Goal: Task Accomplishment & Management: Manage account settings

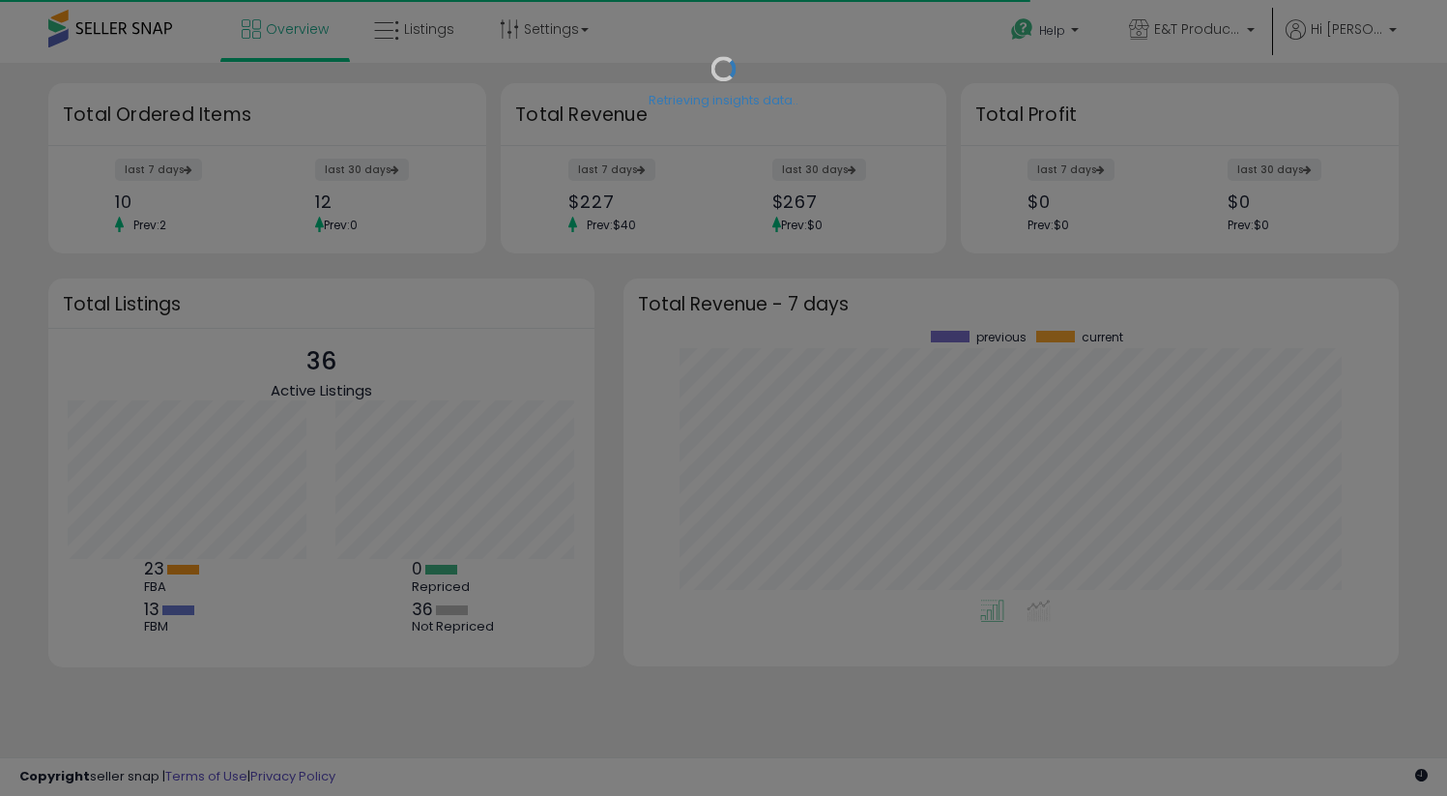
scroll to position [269, 737]
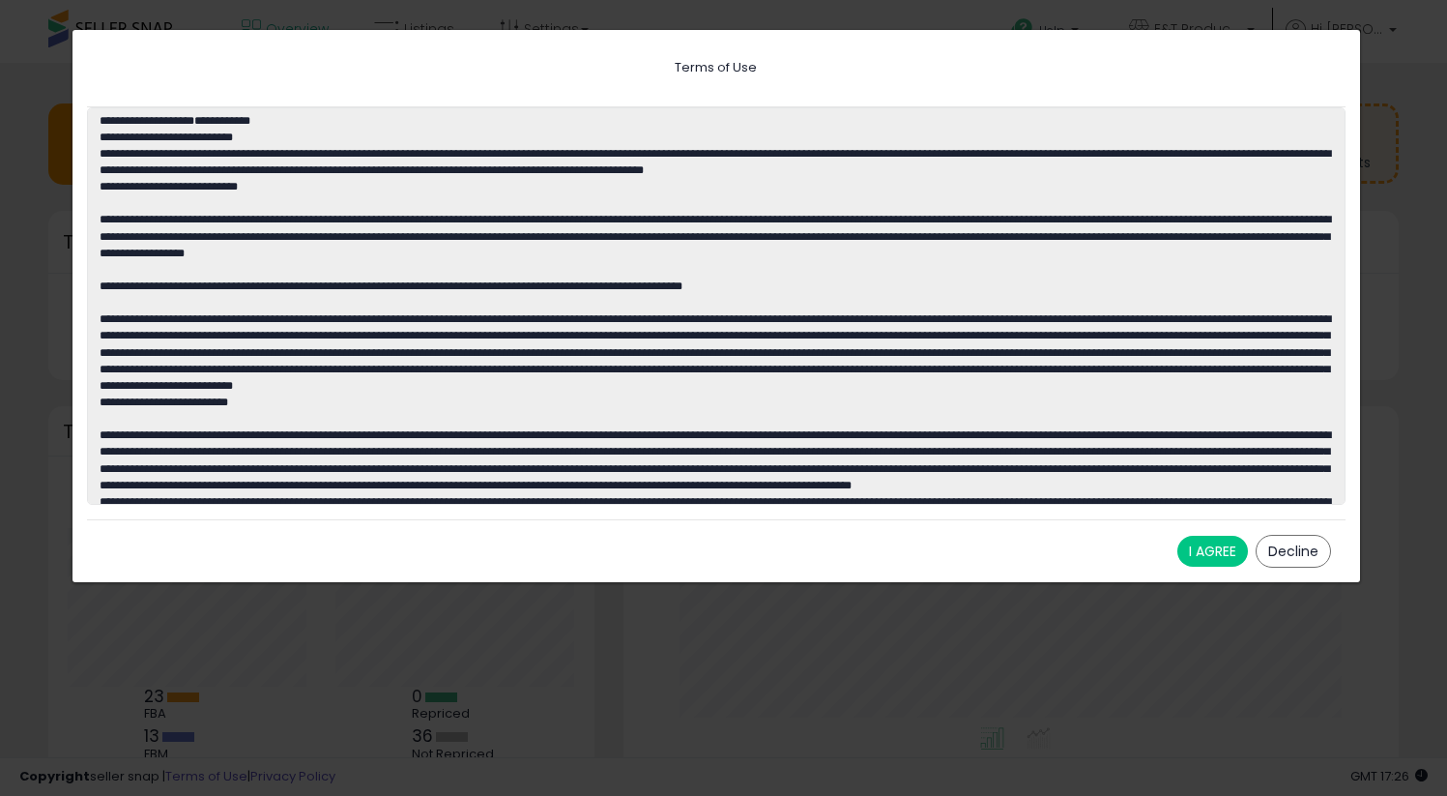
click at [1221, 546] on button "I AGREE" at bounding box center [1212, 551] width 71 height 31
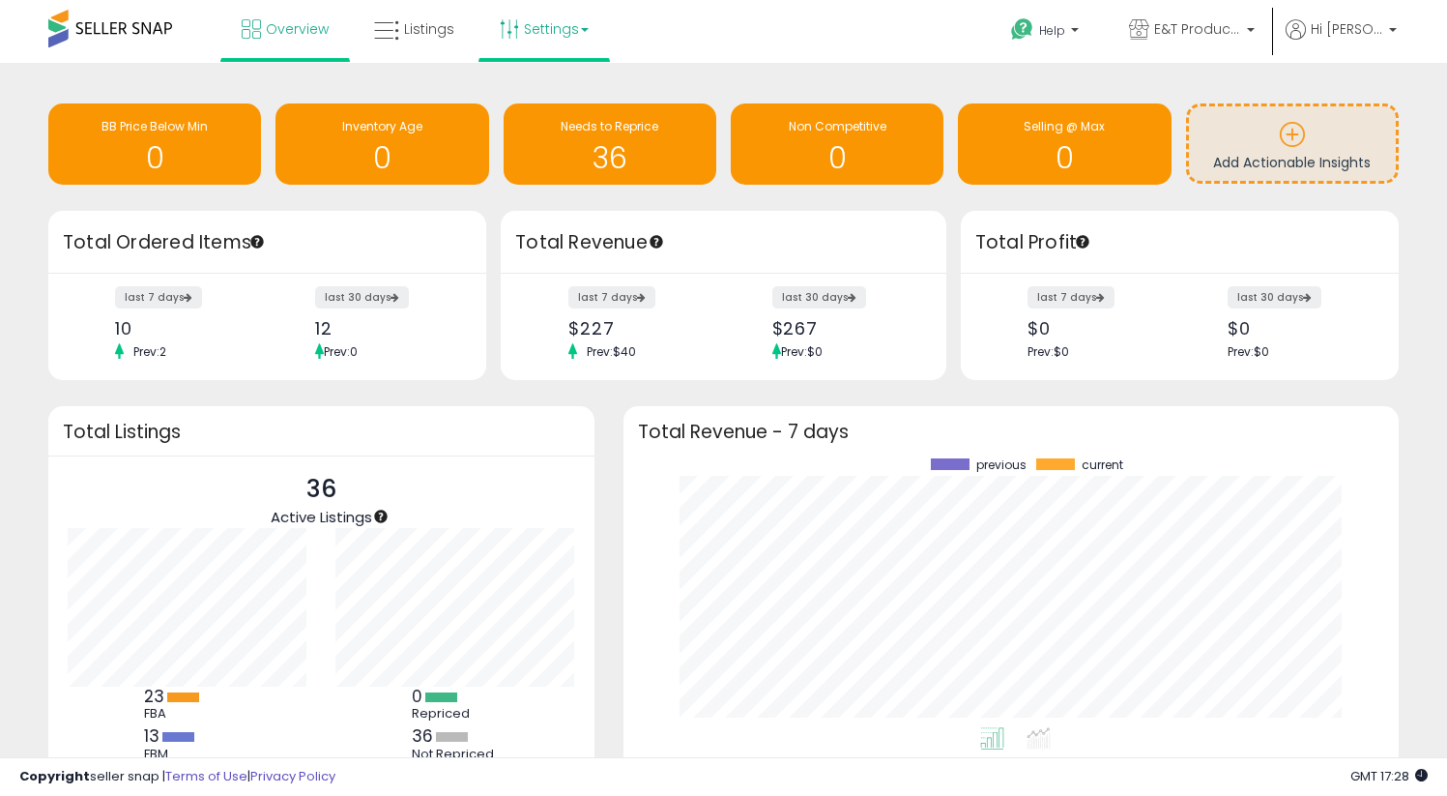
click at [529, 44] on link "Settings" at bounding box center [544, 29] width 118 height 58
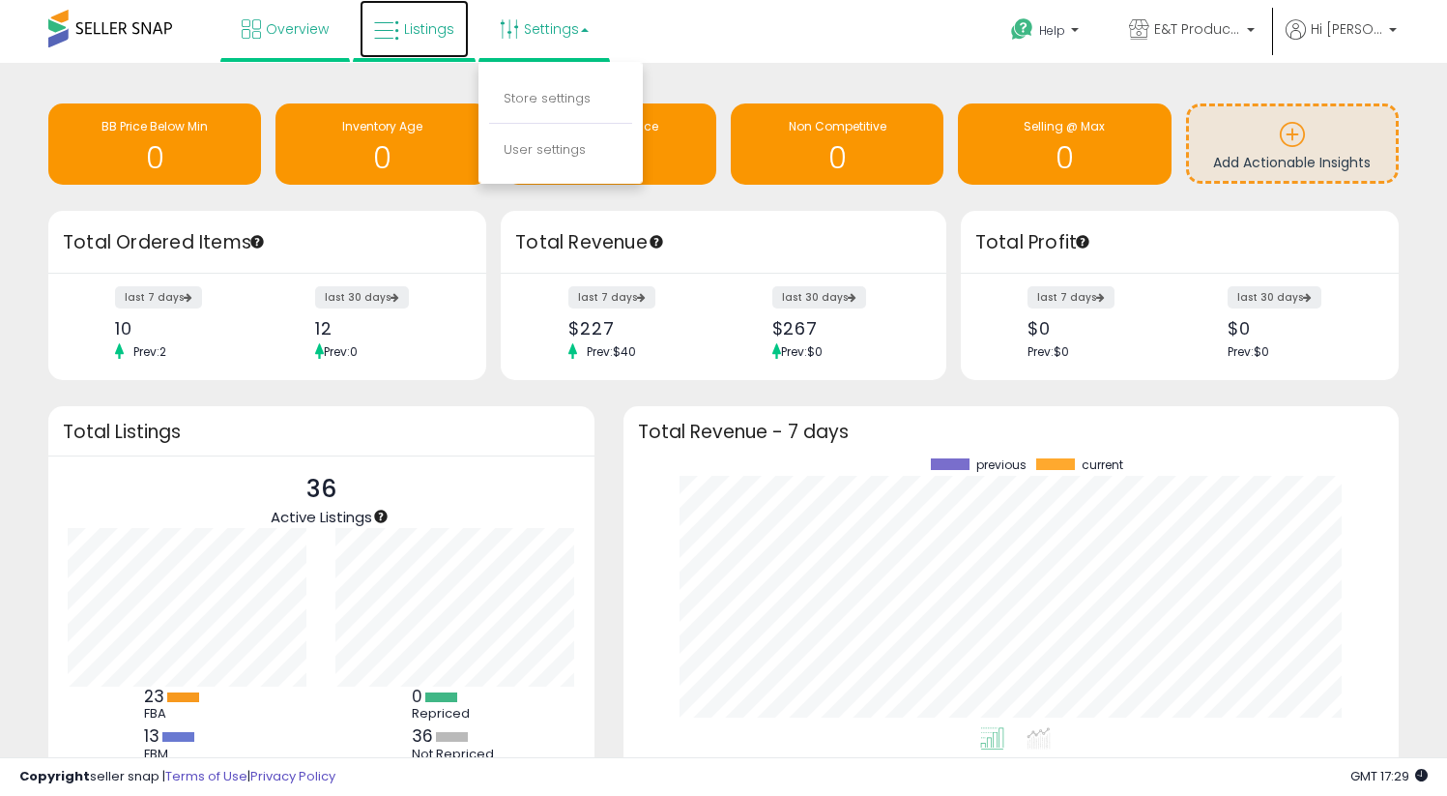
click at [425, 16] on link "Listings" at bounding box center [414, 29] width 109 height 58
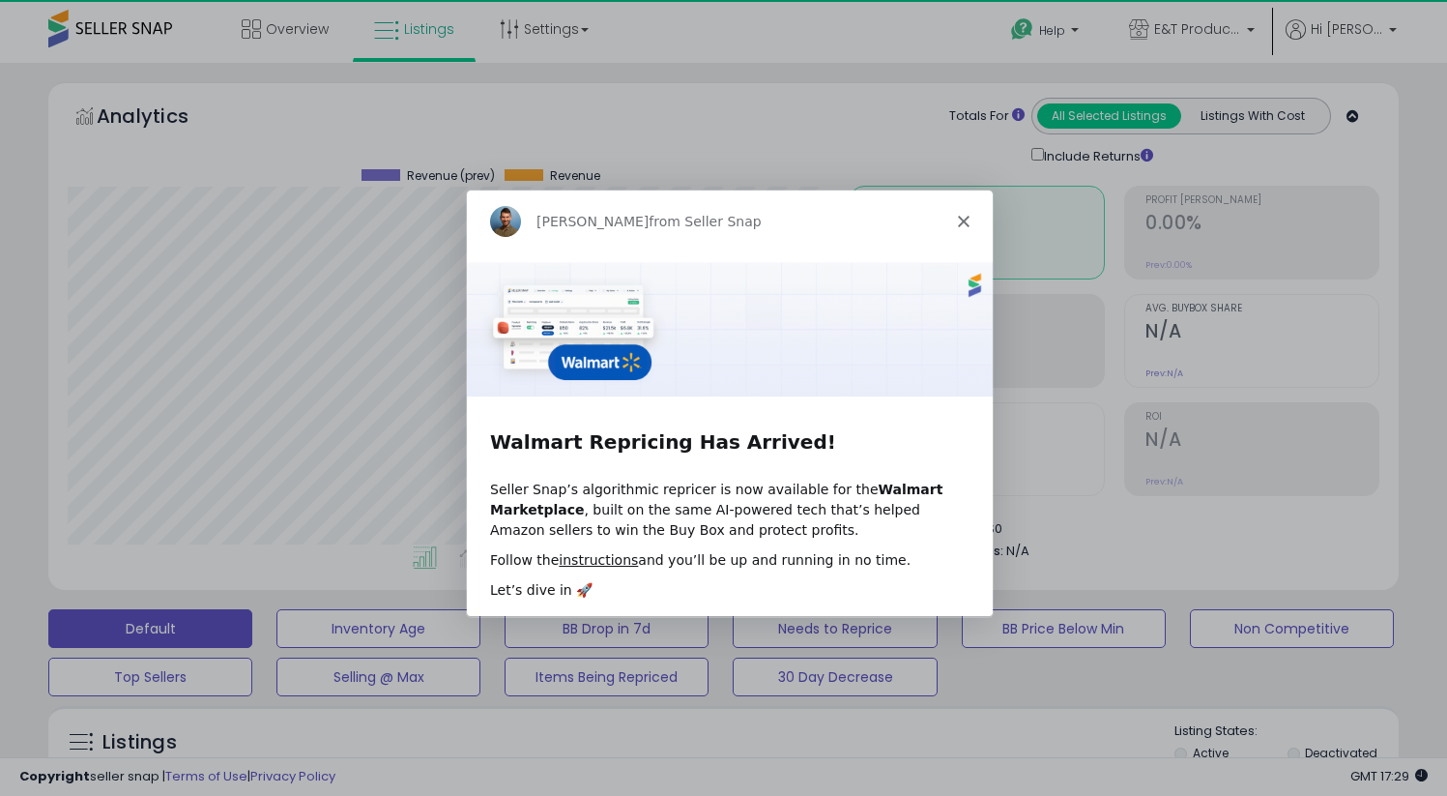
scroll to position [396, 782]
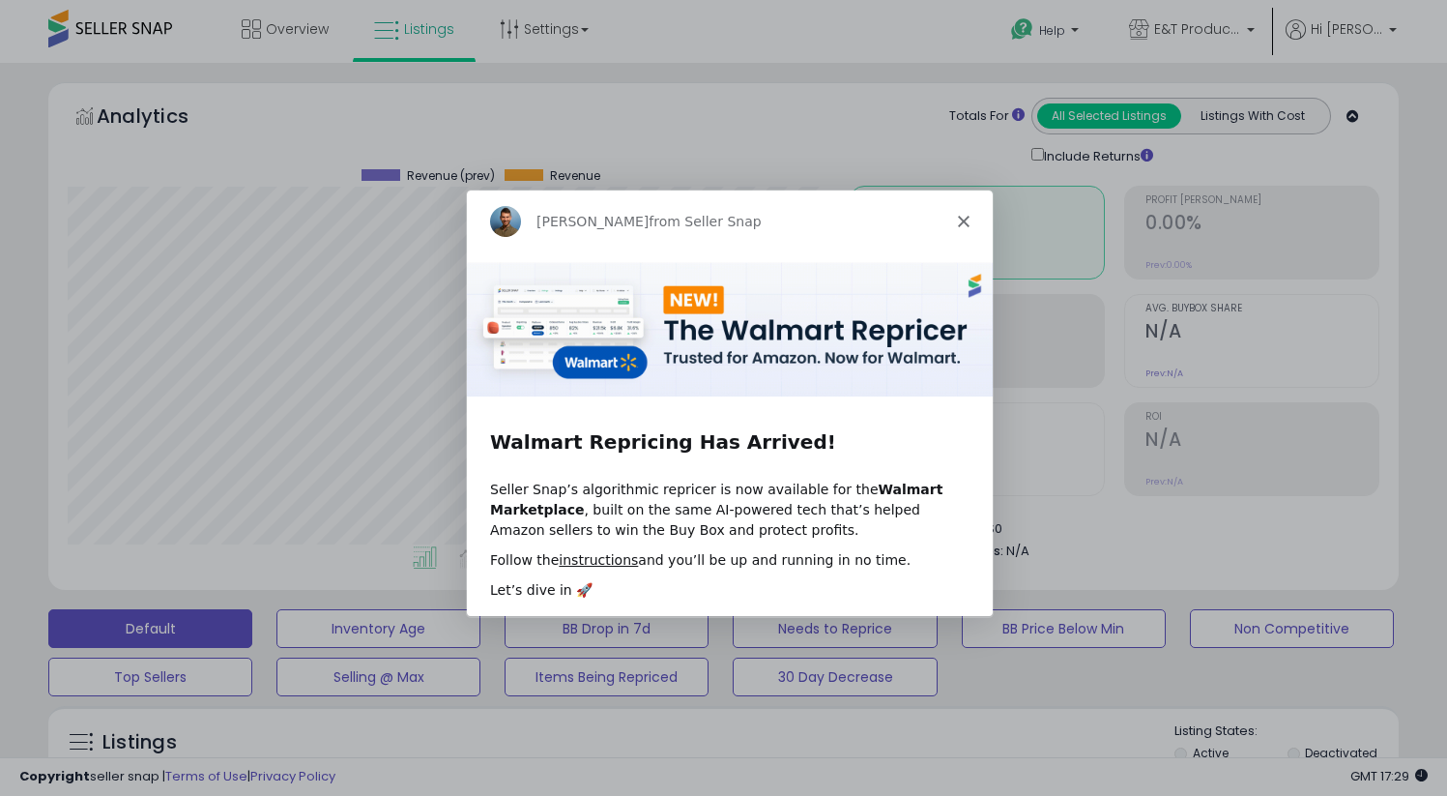
click at [970, 221] on div "Adrian from Seller Snap" at bounding box center [728, 220] width 526 height 62
click at [963, 219] on icon "Close" at bounding box center [962, 221] width 12 height 12
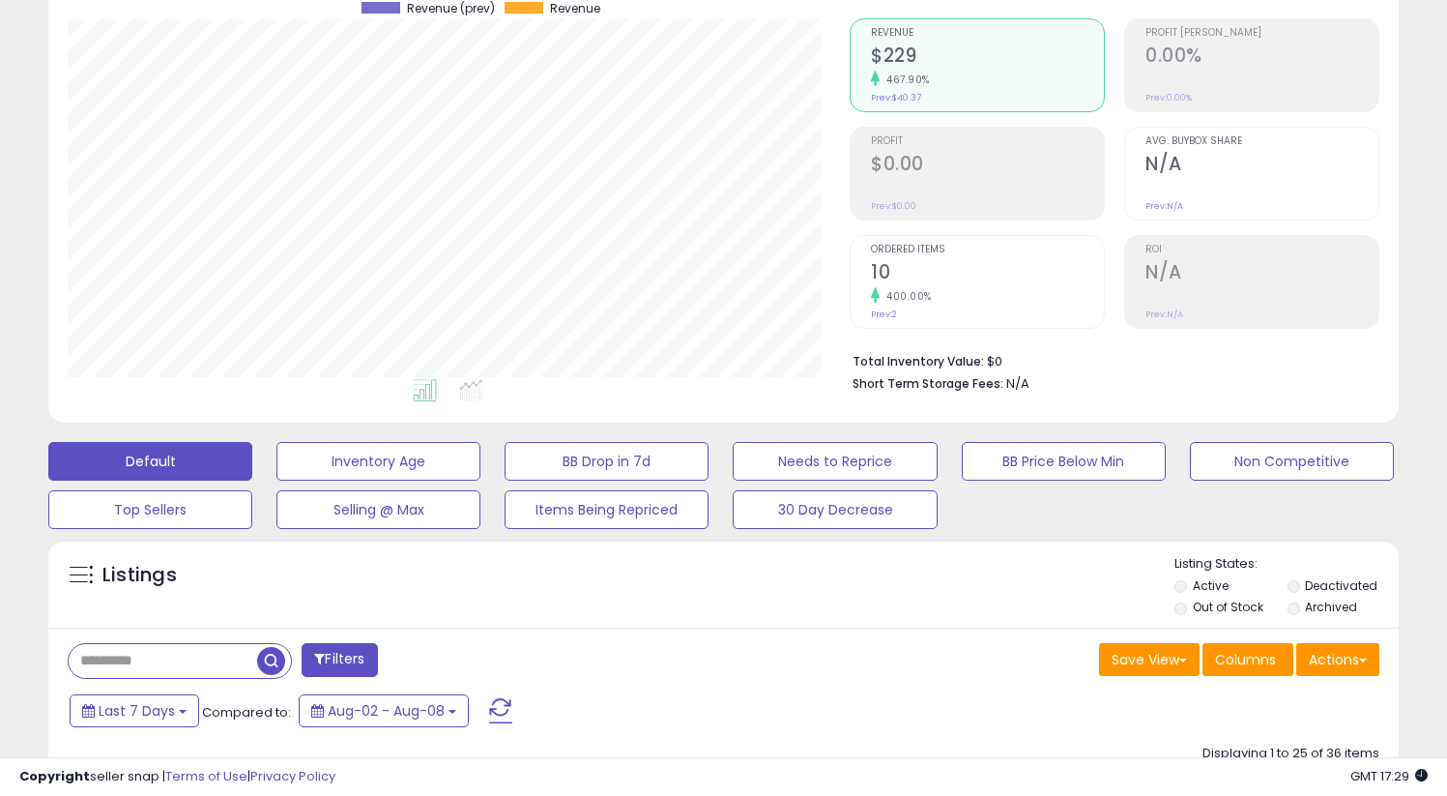
scroll to position [0, 0]
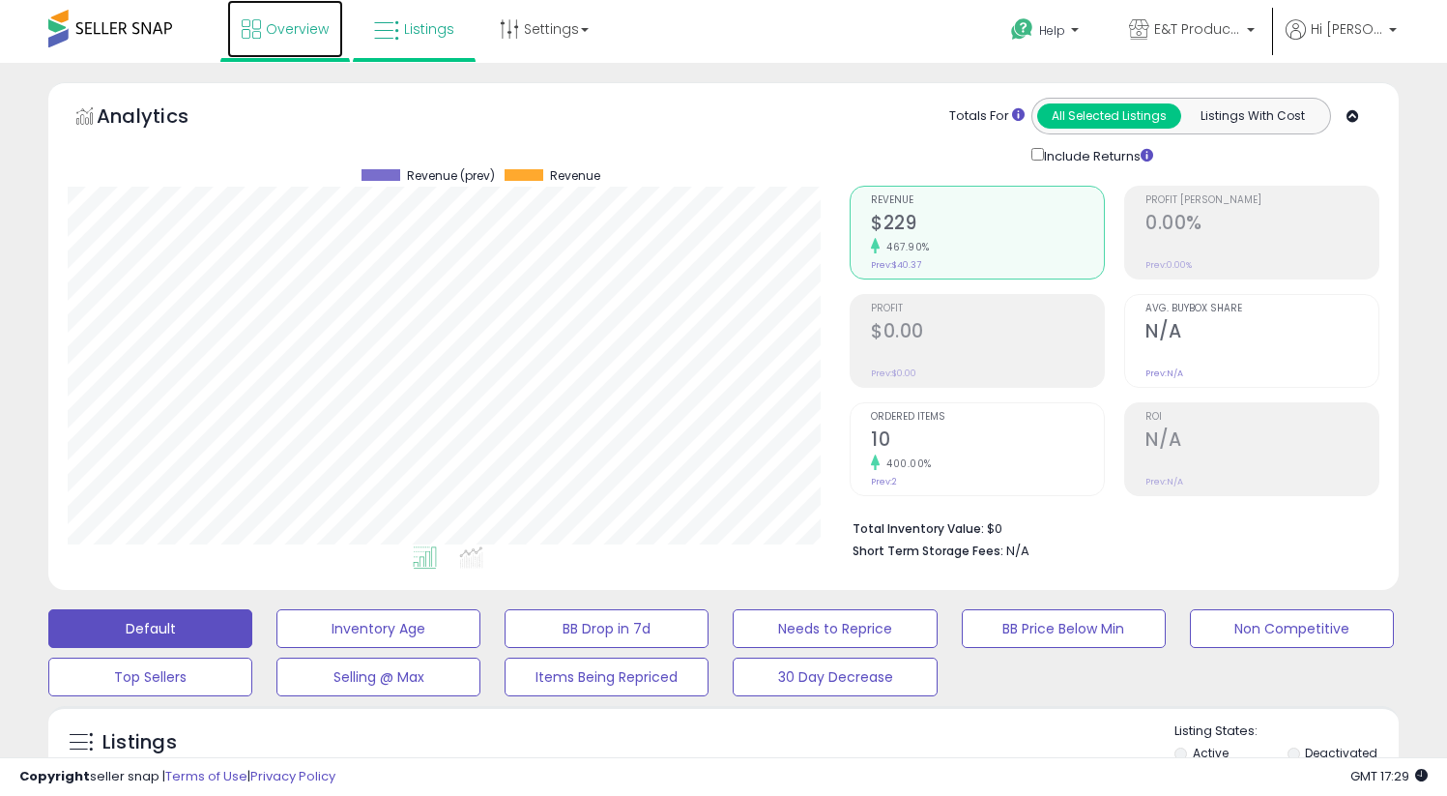
click at [288, 35] on span "Overview" at bounding box center [297, 28] width 63 height 19
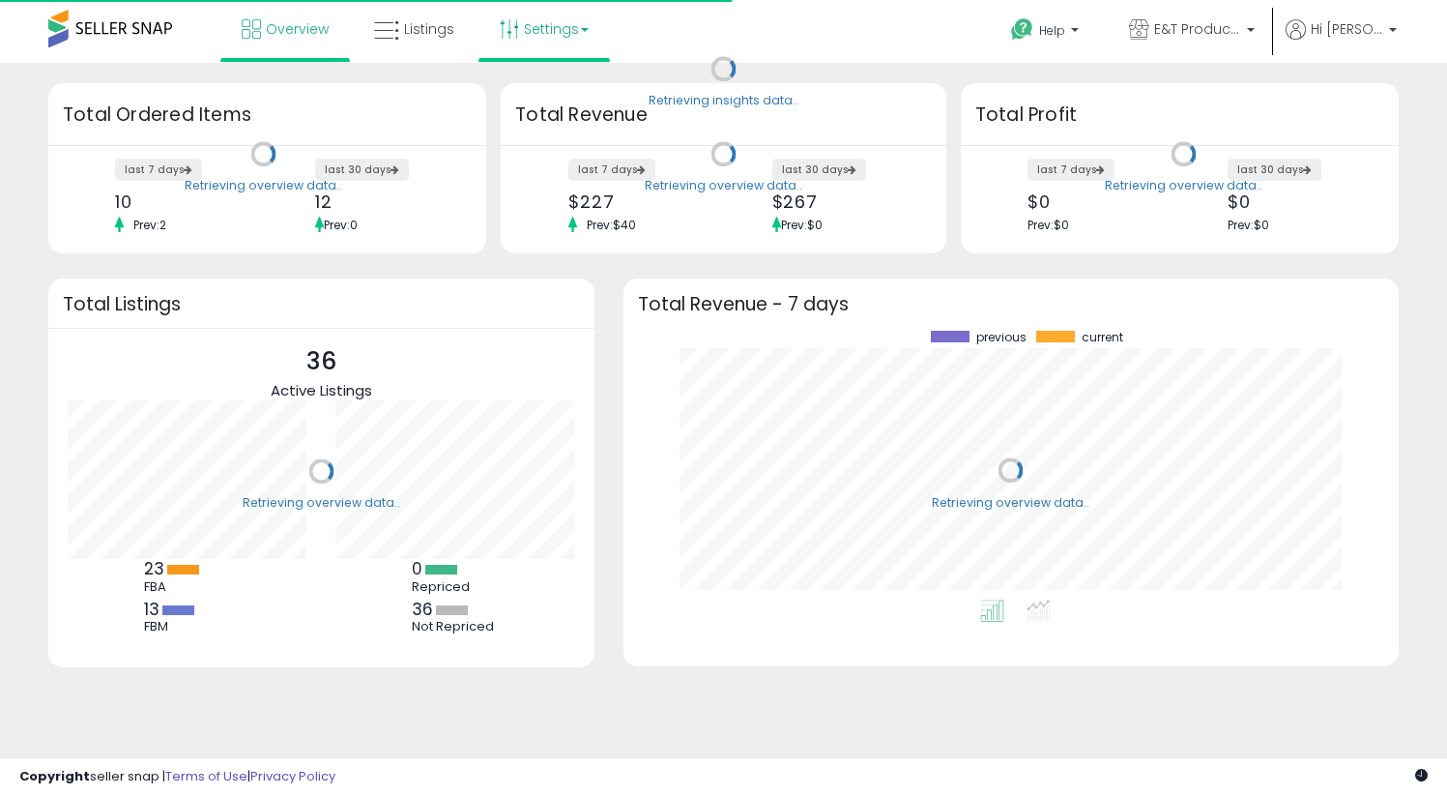
scroll to position [269, 737]
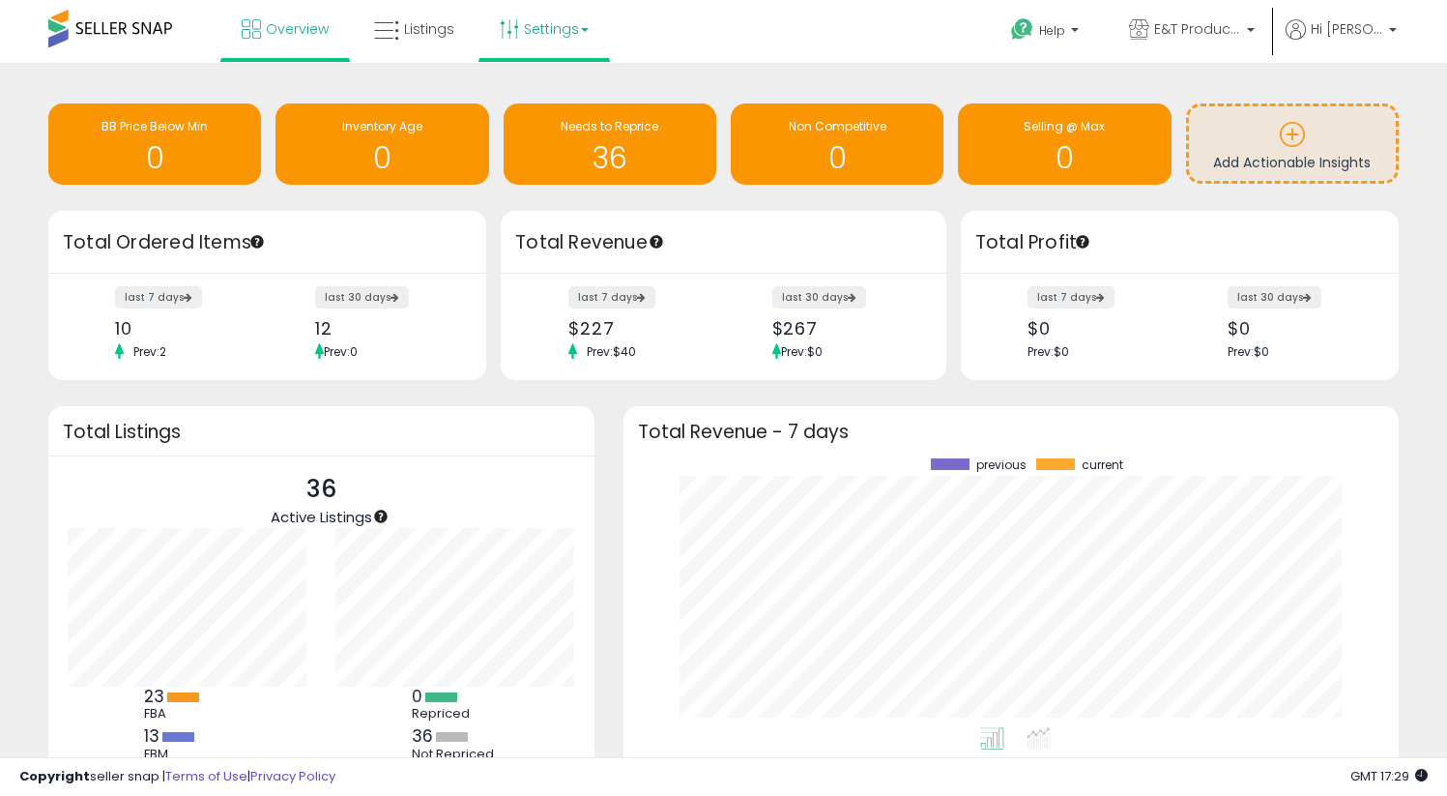
click at [541, 34] on link "Settings" at bounding box center [544, 29] width 118 height 58
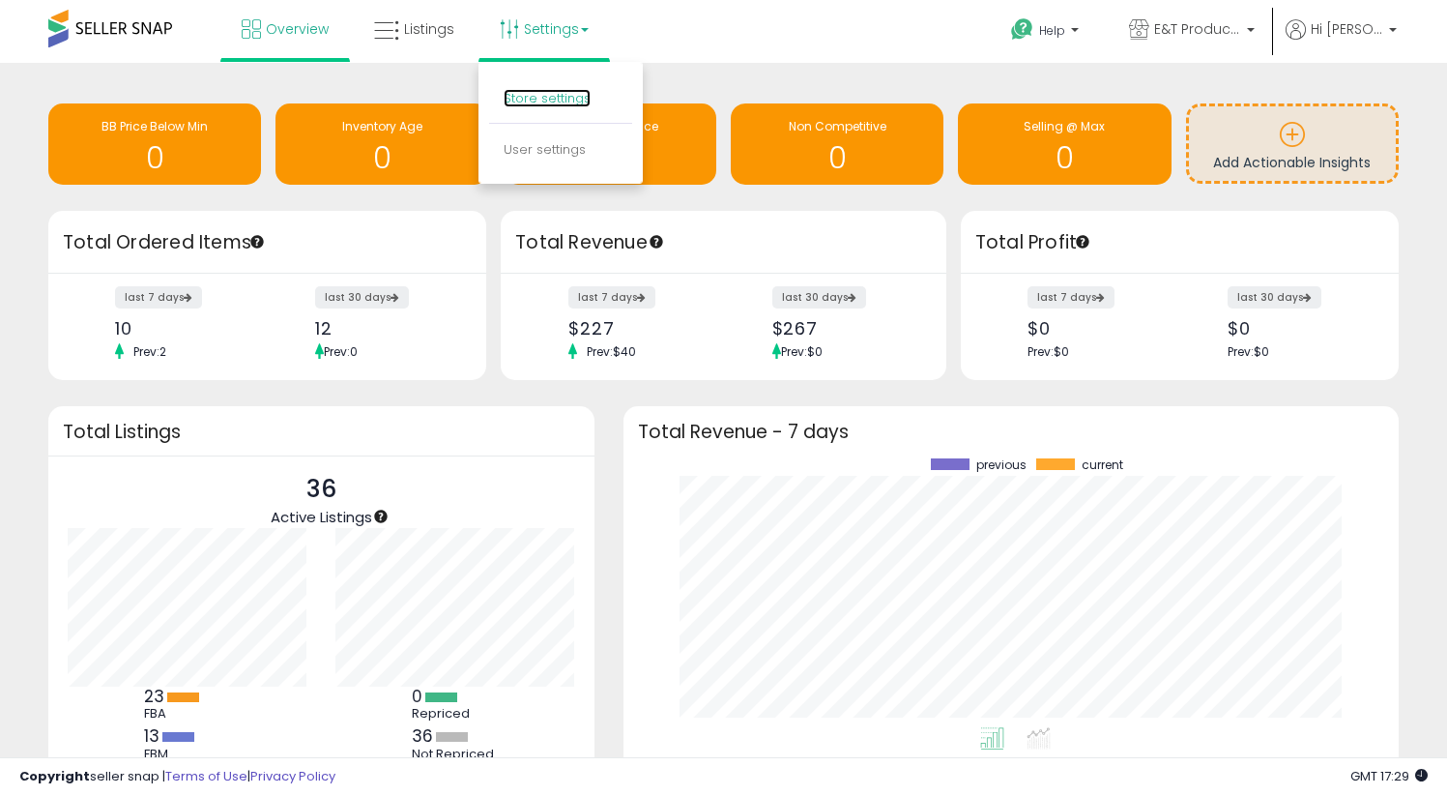
click at [567, 100] on link "Store settings" at bounding box center [547, 98] width 87 height 18
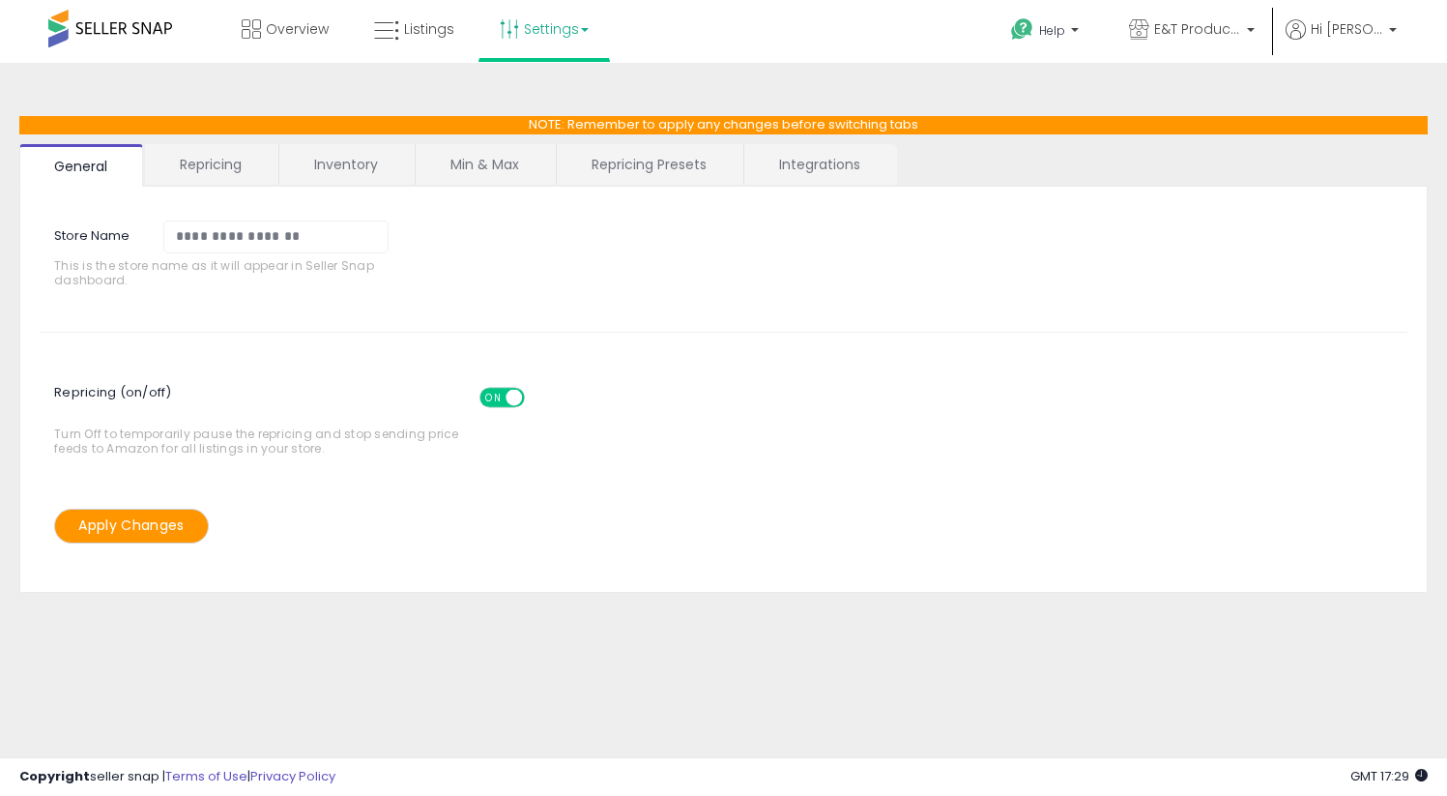
click at [224, 167] on link "Repricing" at bounding box center [210, 164] width 131 height 41
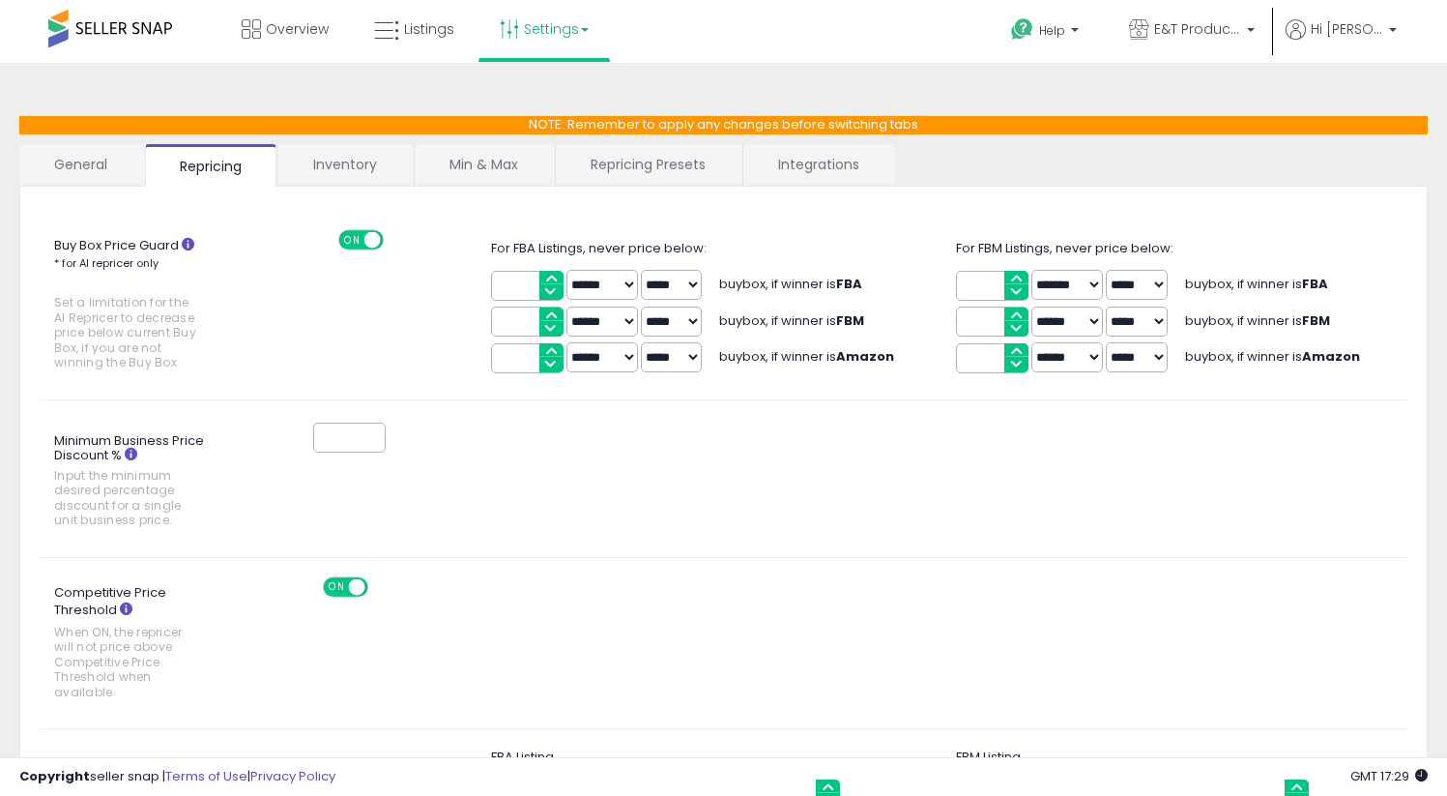
click at [832, 166] on link "Integrations" at bounding box center [818, 164] width 151 height 41
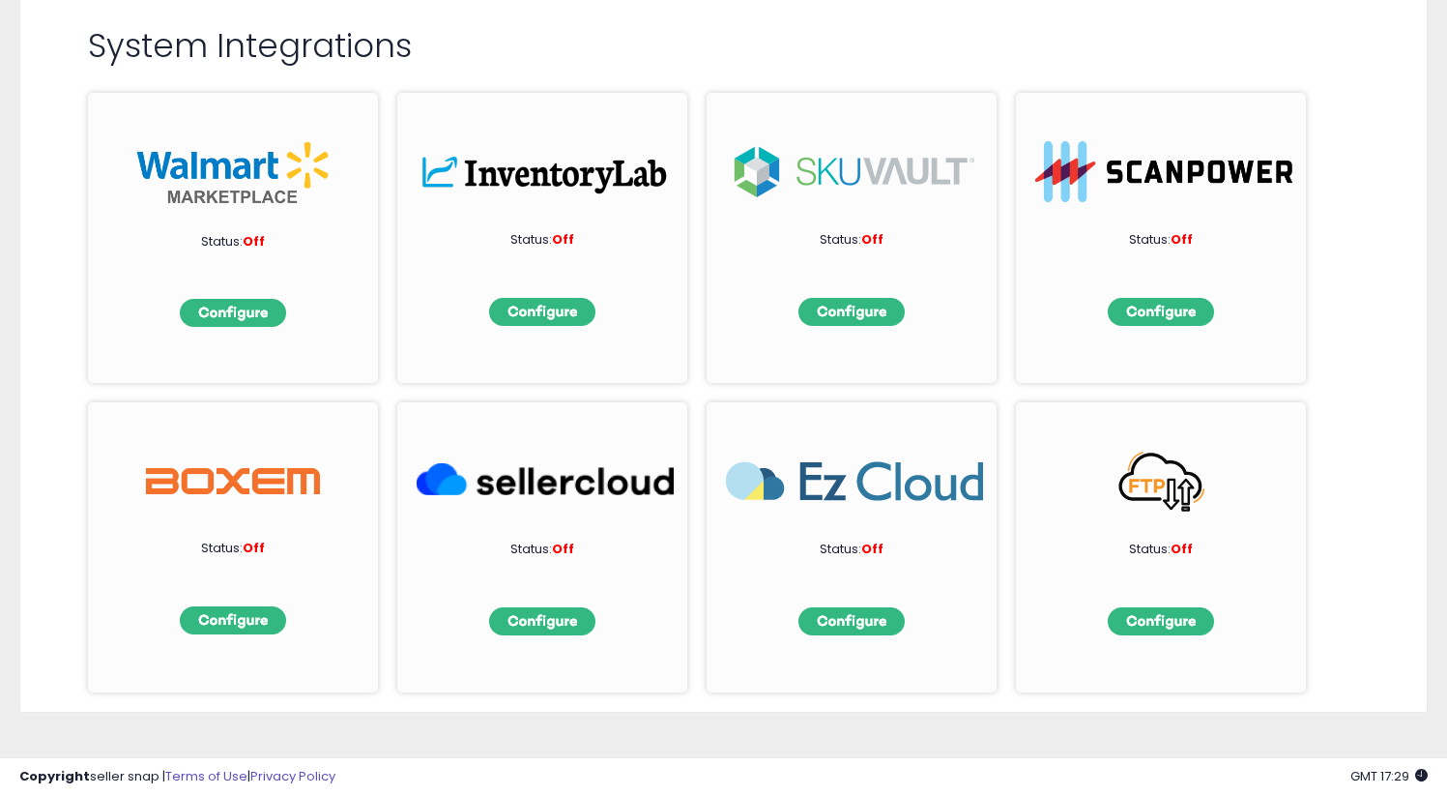
scroll to position [259, 0]
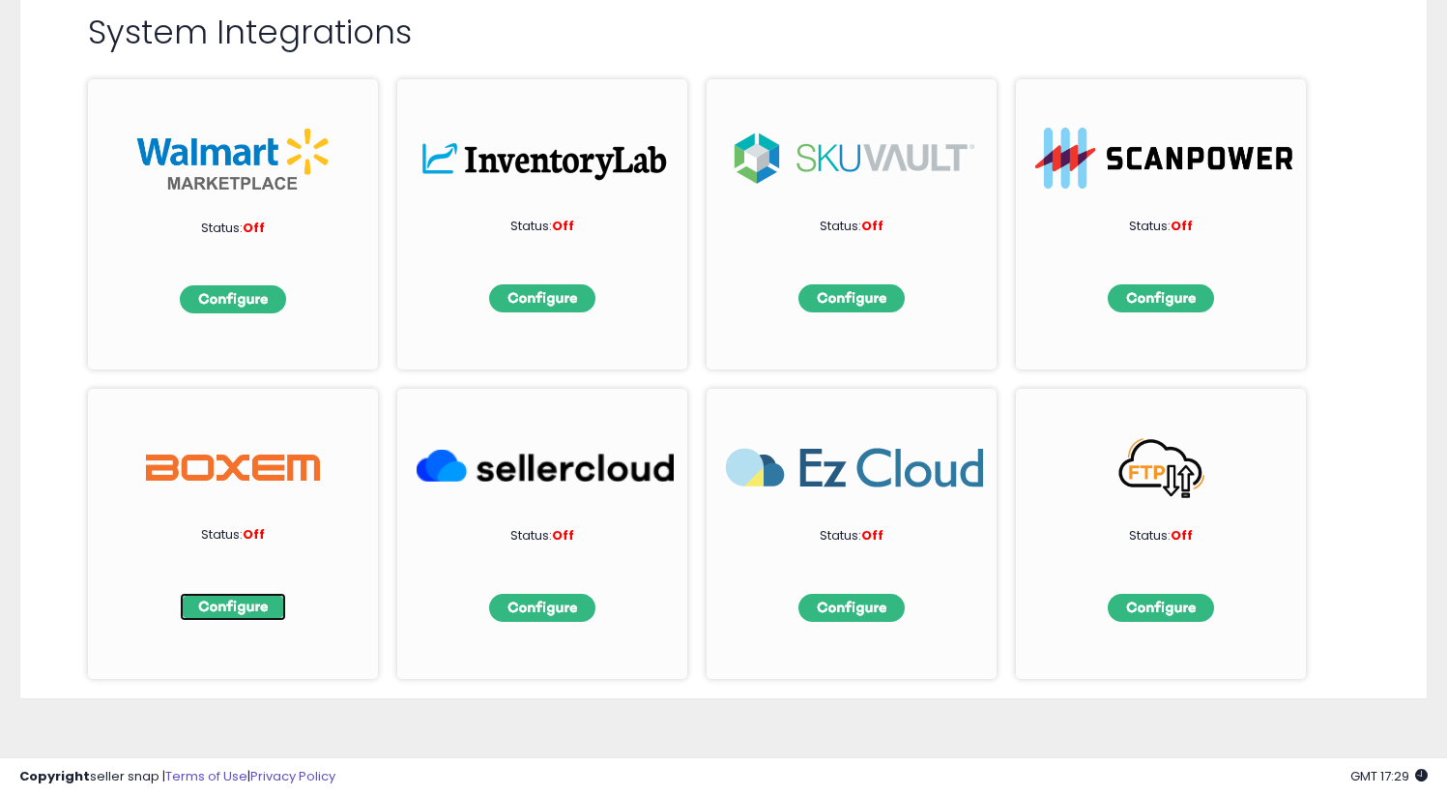
click at [246, 601] on img at bounding box center [233, 607] width 106 height 28
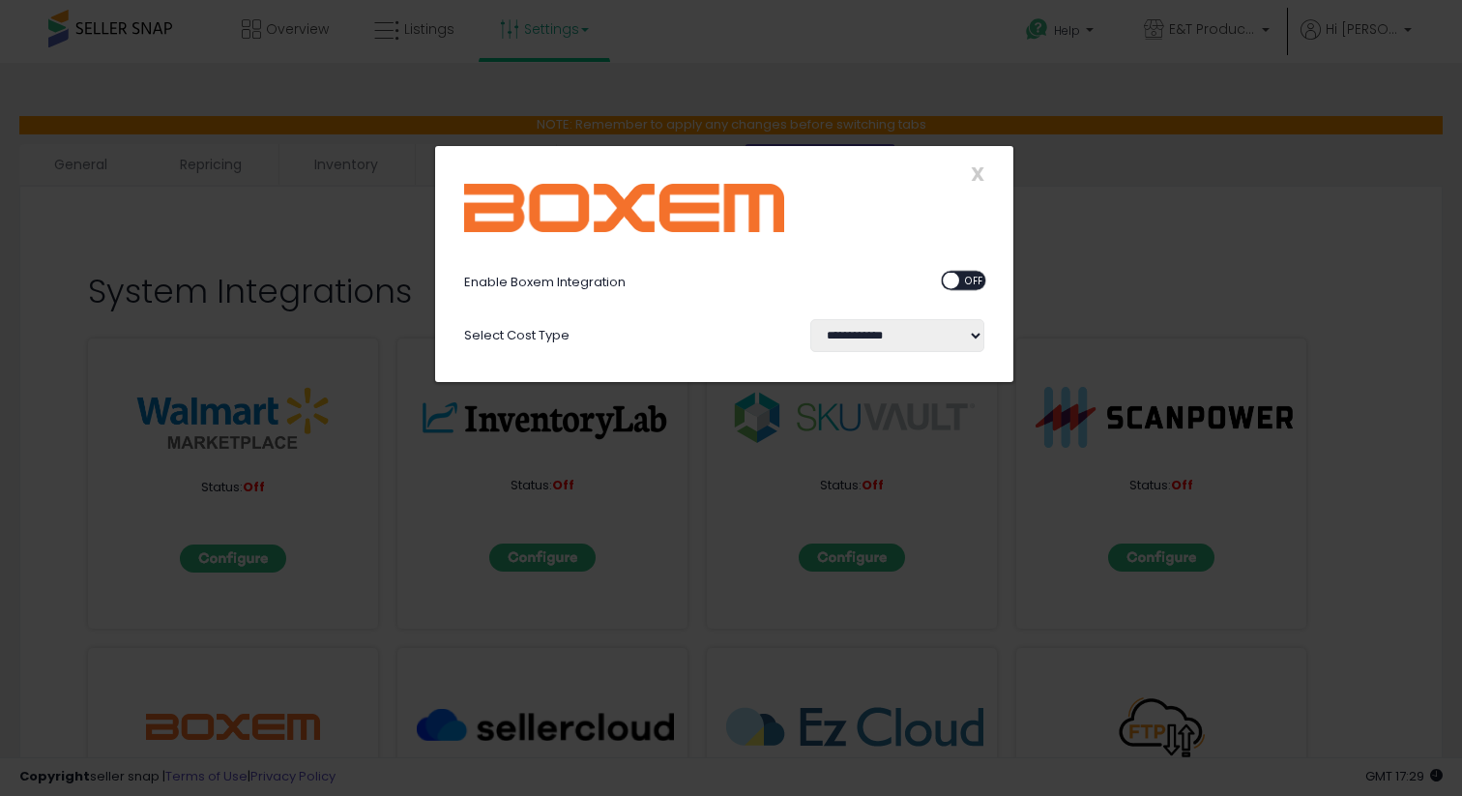
click at [976, 288] on div "ON OFF" at bounding box center [963, 281] width 45 height 20
click at [967, 279] on span "OFF" at bounding box center [974, 281] width 31 height 16
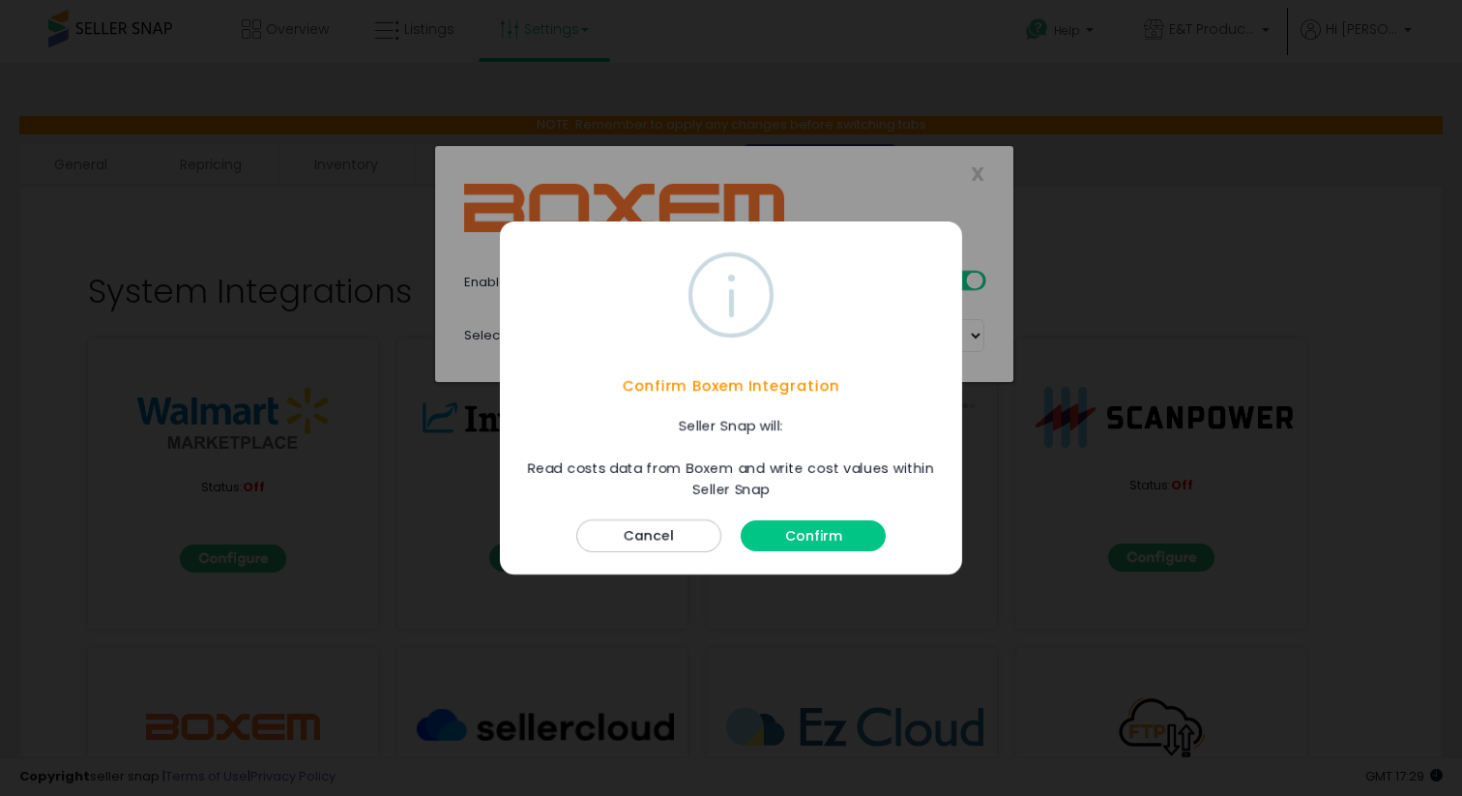
click at [798, 543] on button "Confirm" at bounding box center [812, 535] width 145 height 31
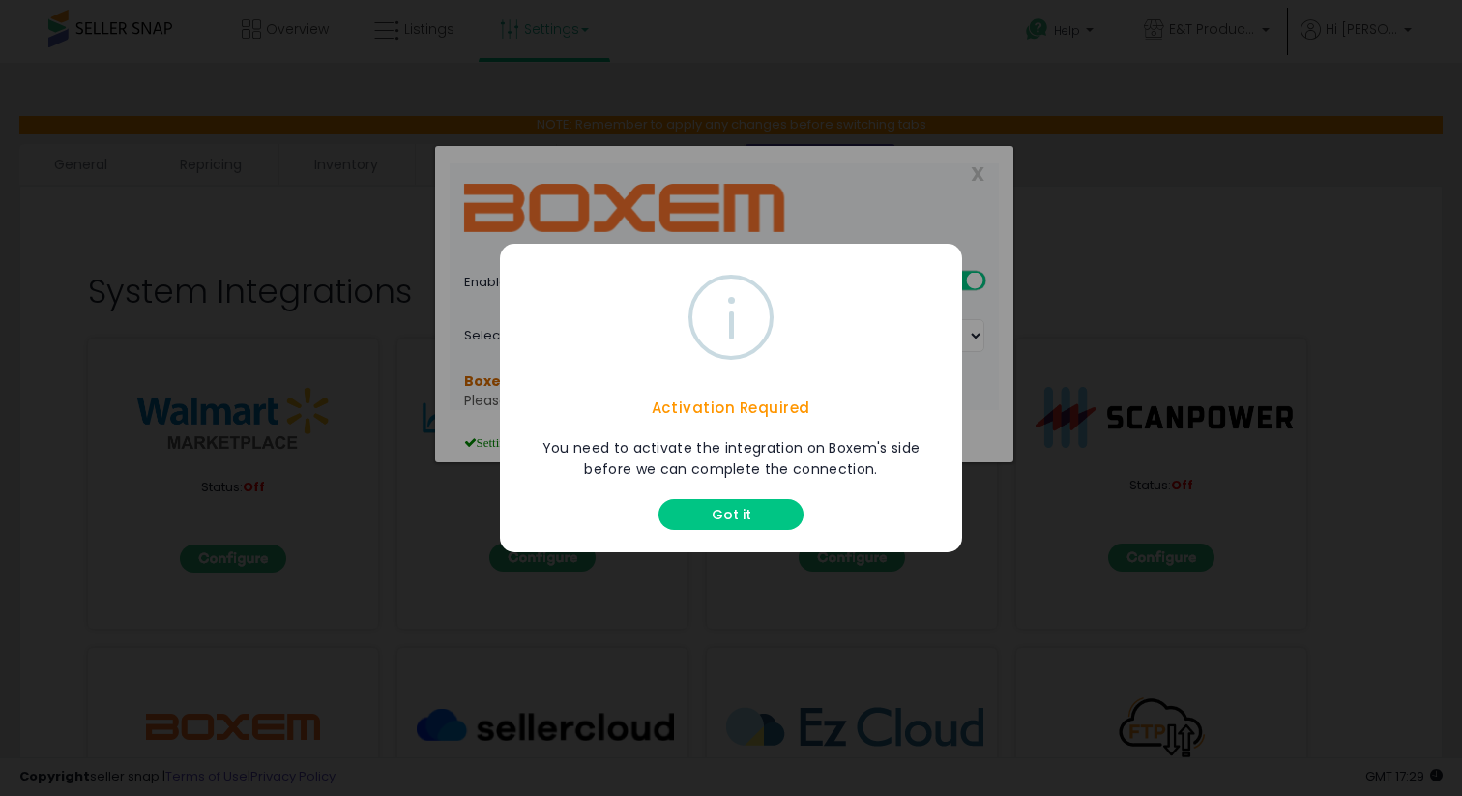
click at [709, 525] on button "Got it" at bounding box center [730, 514] width 145 height 31
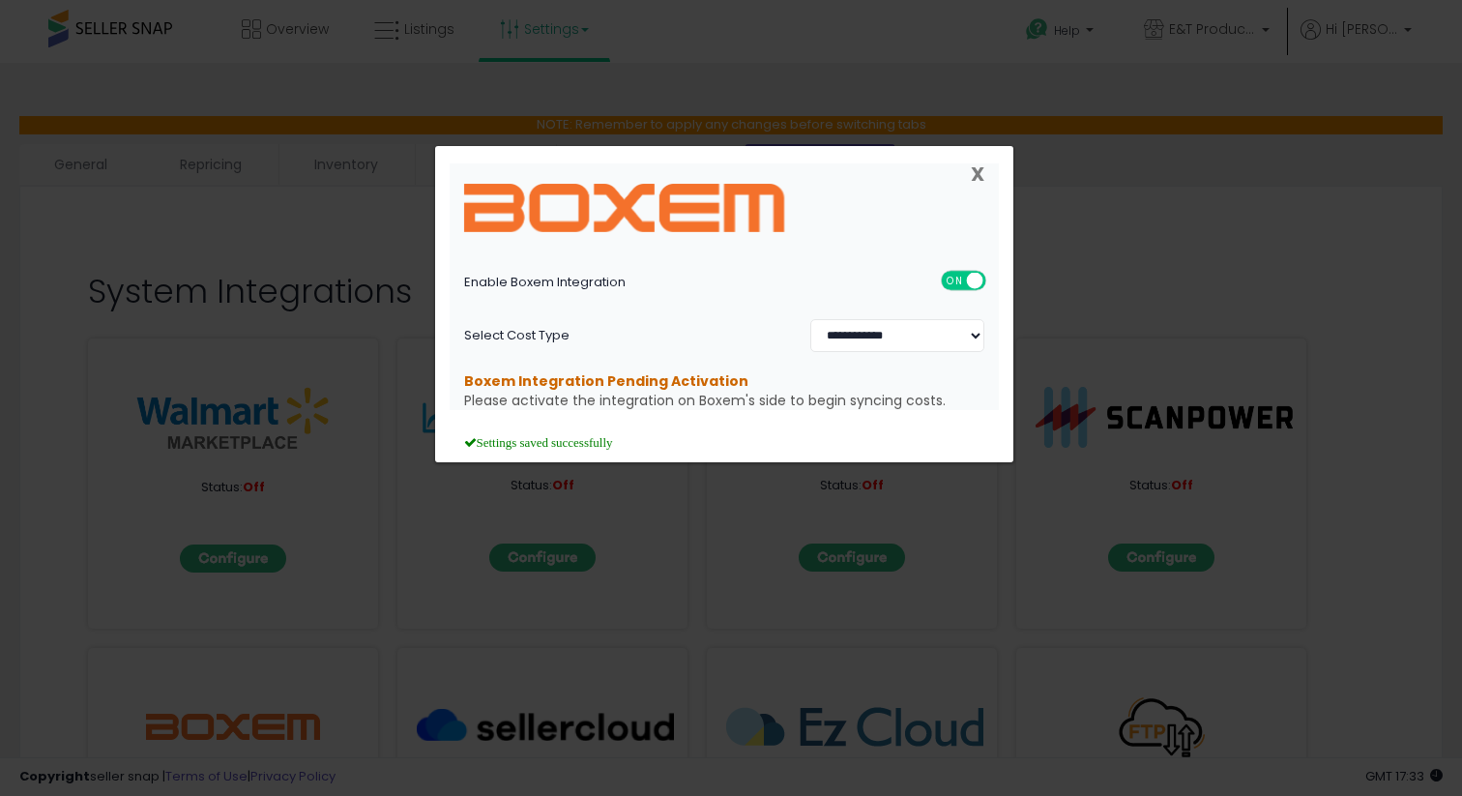
click at [981, 173] on span "X" at bounding box center [978, 173] width 14 height 27
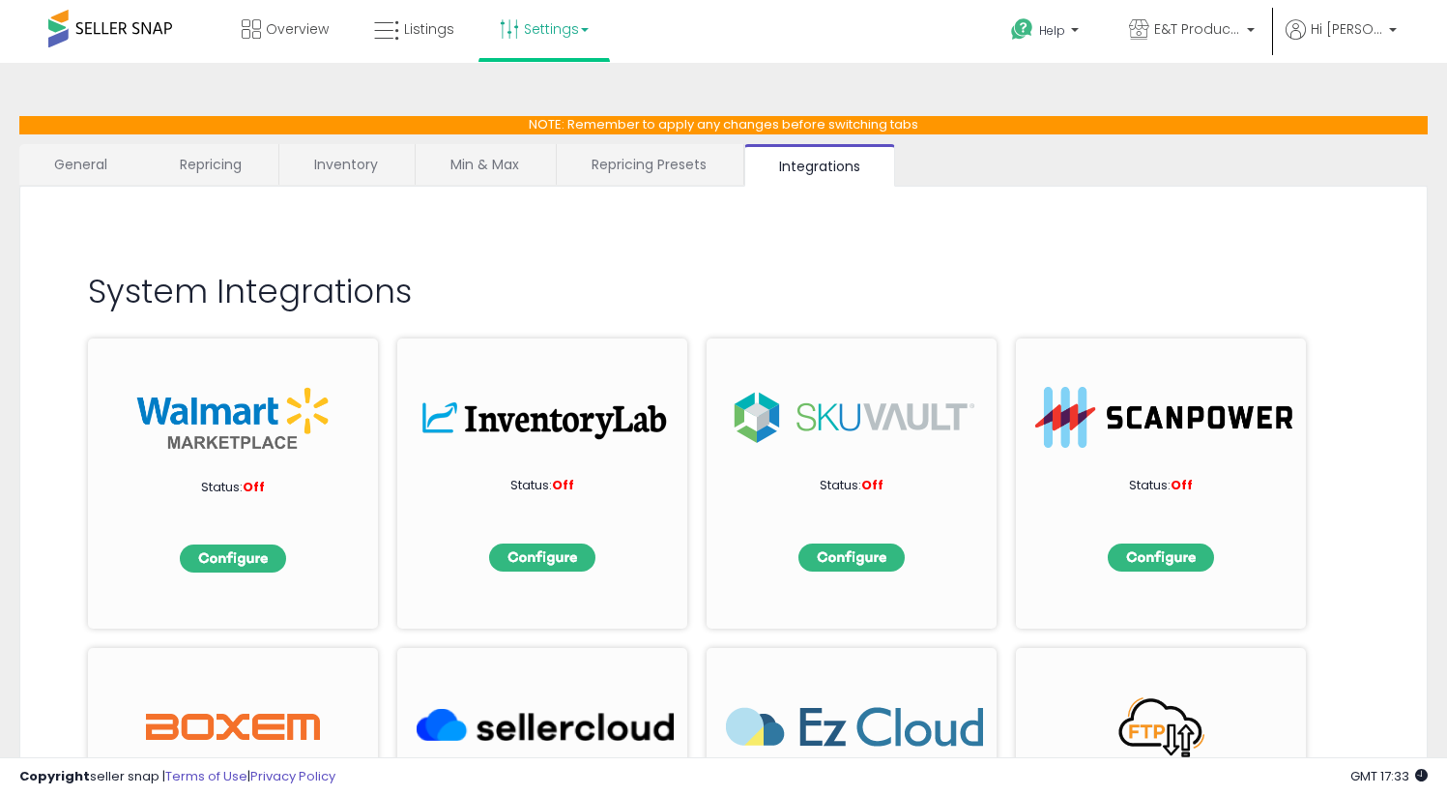
click at [108, 163] on link "General" at bounding box center [81, 164] width 124 height 41
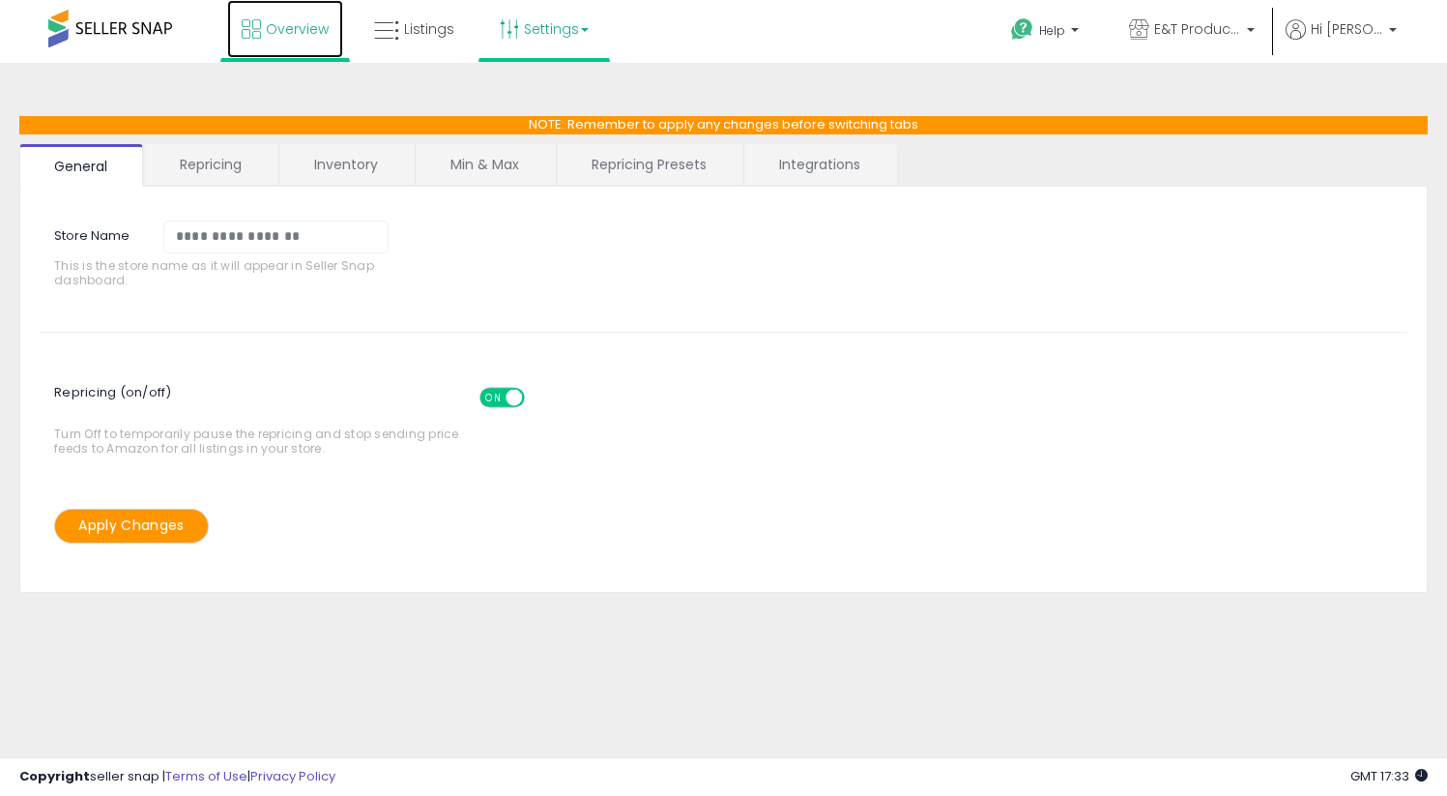
click at [267, 22] on span "Overview" at bounding box center [297, 28] width 63 height 19
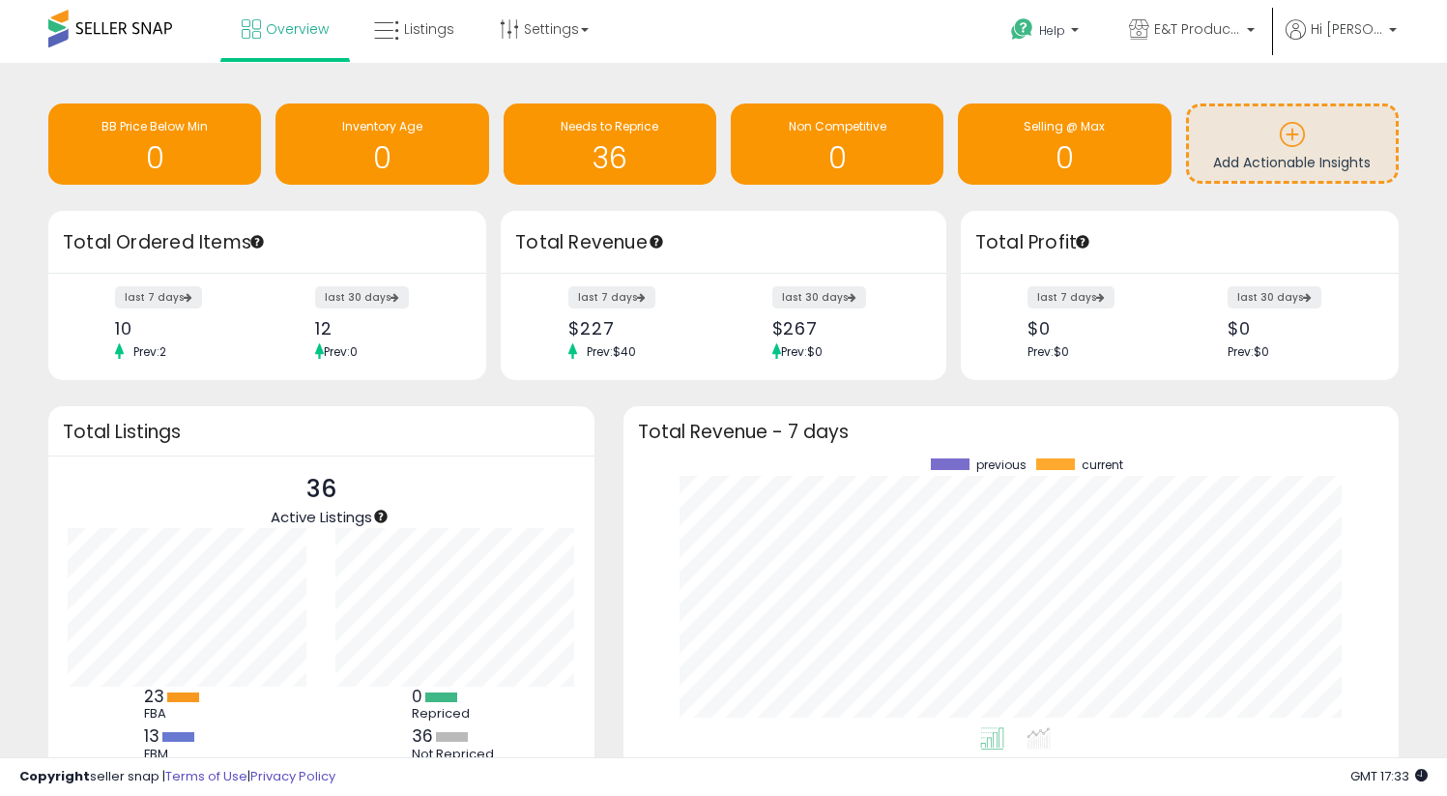
scroll to position [96, 0]
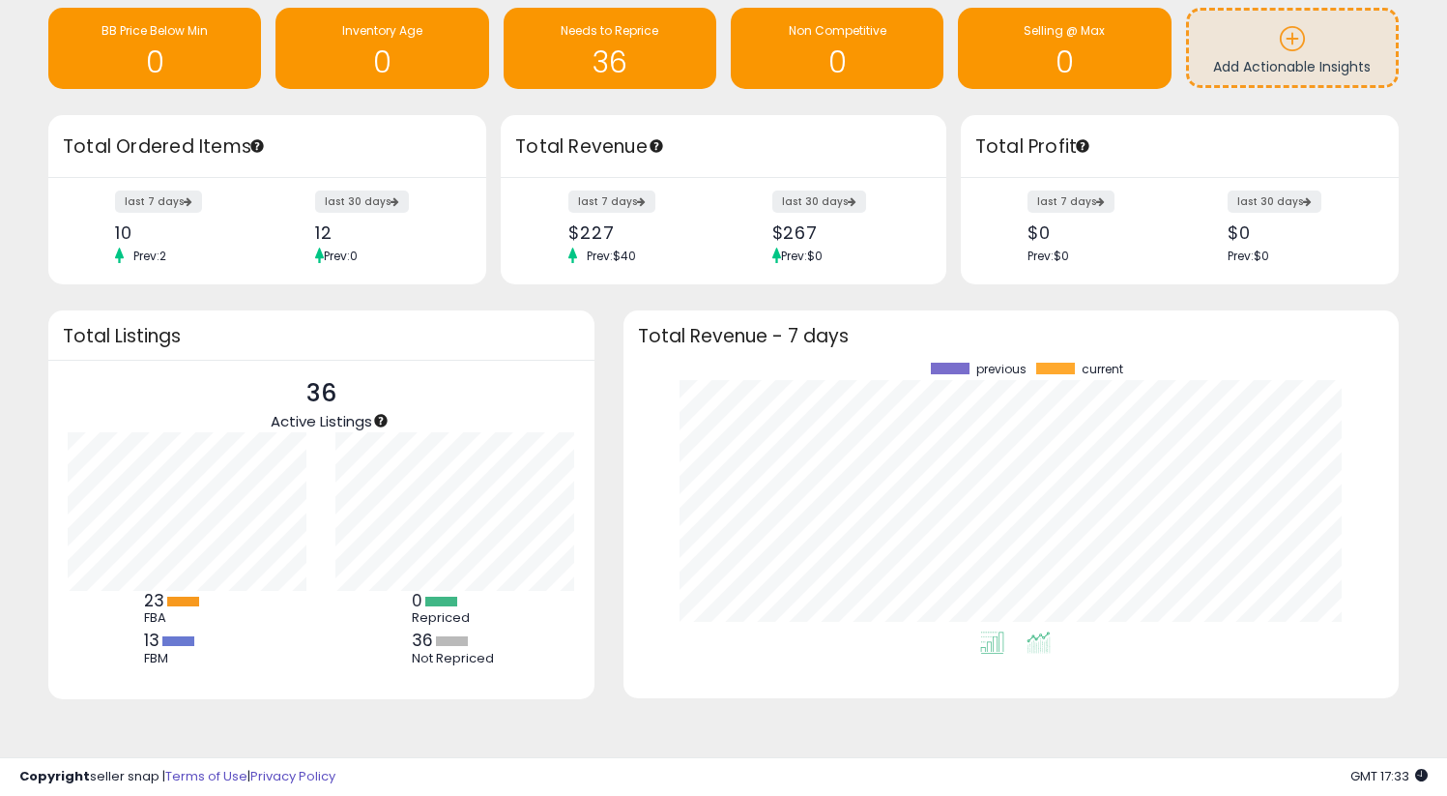
click at [1053, 645] on li at bounding box center [1039, 645] width 44 height 34
click at [980, 631] on icon at bounding box center [992, 642] width 24 height 22
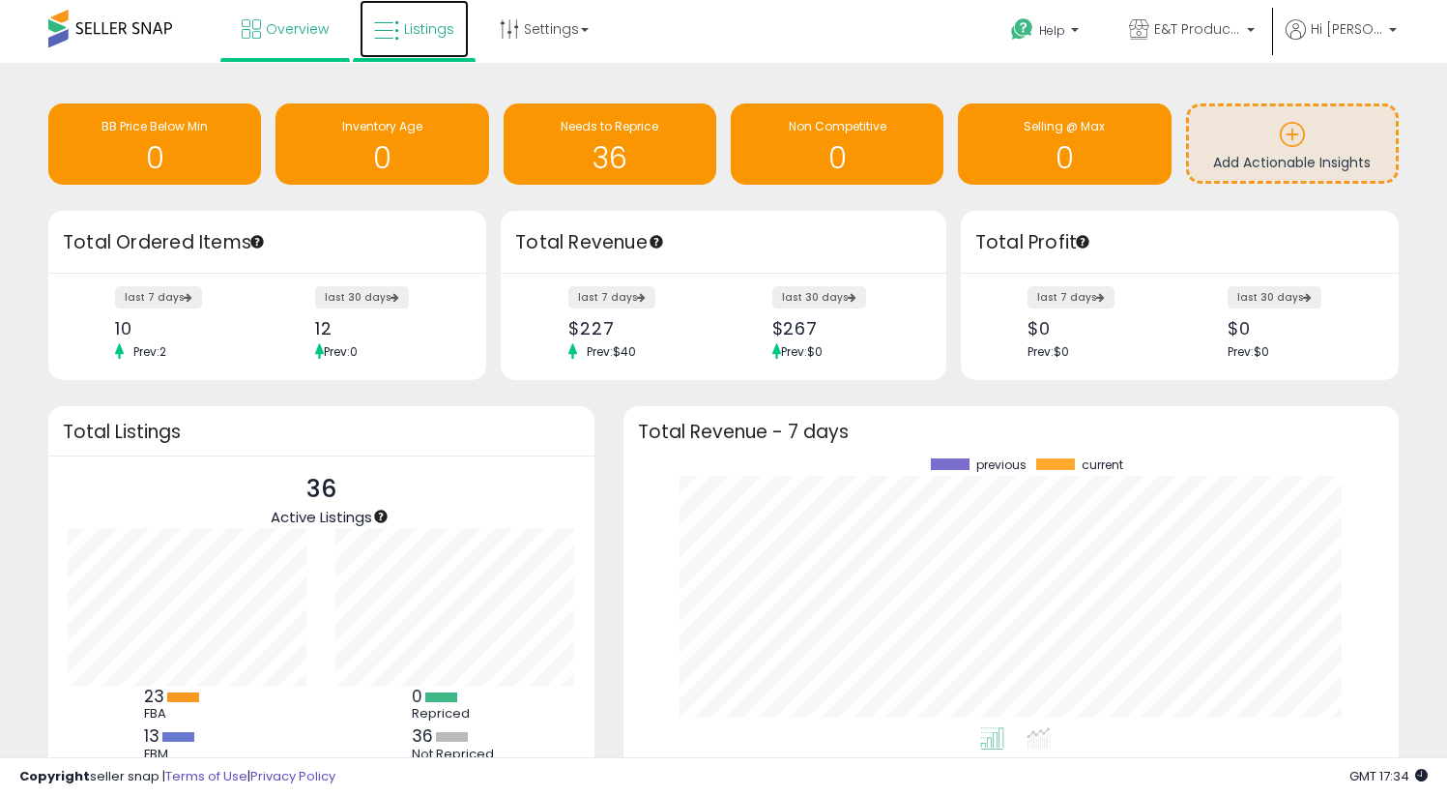
click at [463, 39] on link "Listings" at bounding box center [414, 29] width 109 height 58
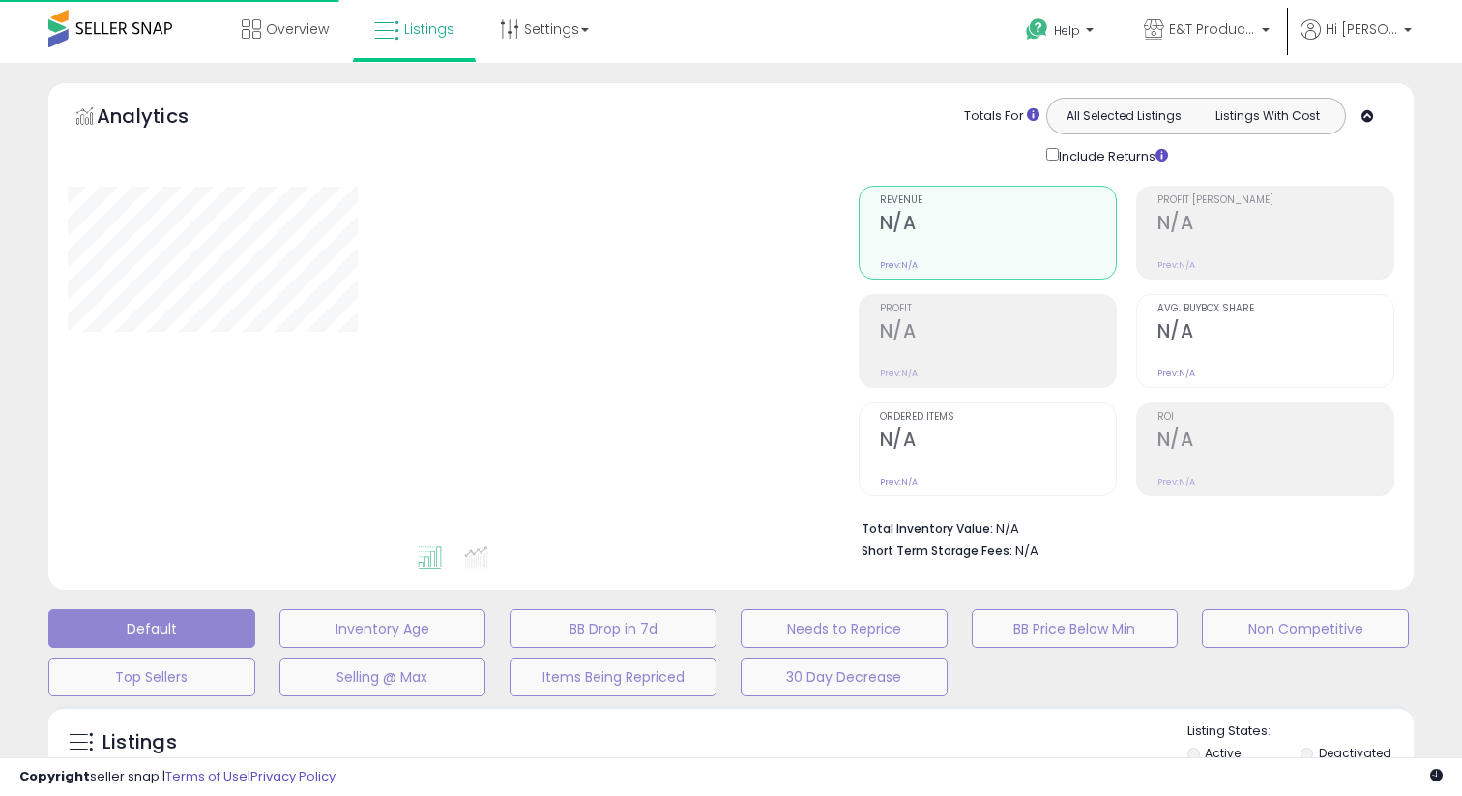
click at [286, 32] on span "Overview" at bounding box center [297, 28] width 63 height 19
